Goal: Find specific page/section

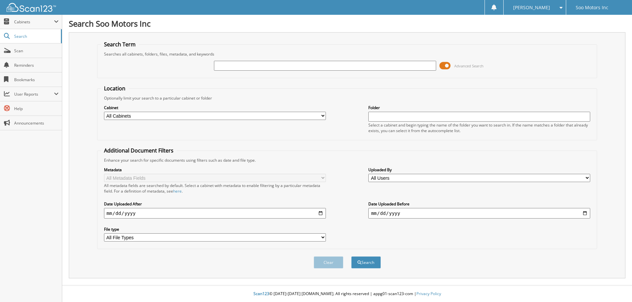
click at [295, 64] on input "text" at bounding box center [325, 66] width 222 height 10
type input "62873"
click at [445, 64] on span at bounding box center [444, 66] width 11 height 10
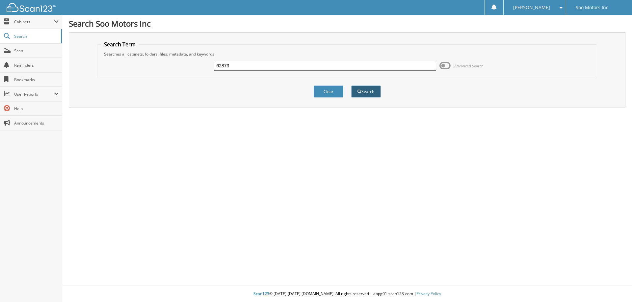
click at [371, 93] on button "Search" at bounding box center [366, 92] width 30 height 12
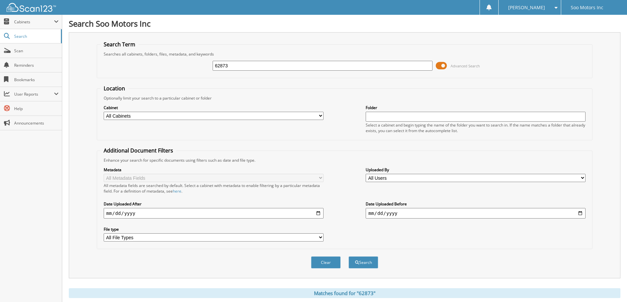
click at [445, 64] on span at bounding box center [441, 66] width 11 height 10
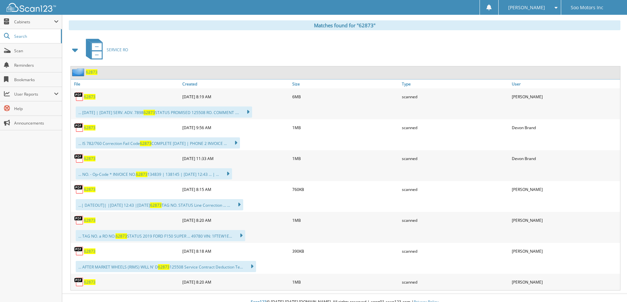
scroll to position [105, 0]
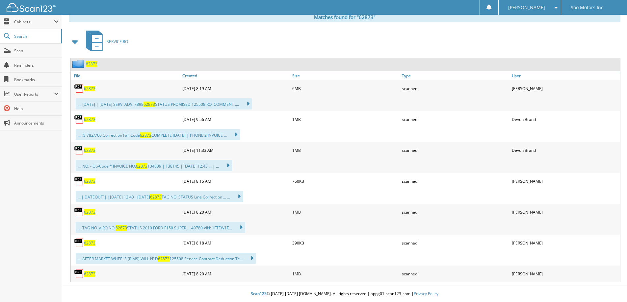
click at [91, 150] on span "62873" at bounding box center [90, 151] width 12 height 6
click at [90, 89] on span "62873" at bounding box center [90, 89] width 12 height 6
